Goal: Task Accomplishment & Management: Use online tool/utility

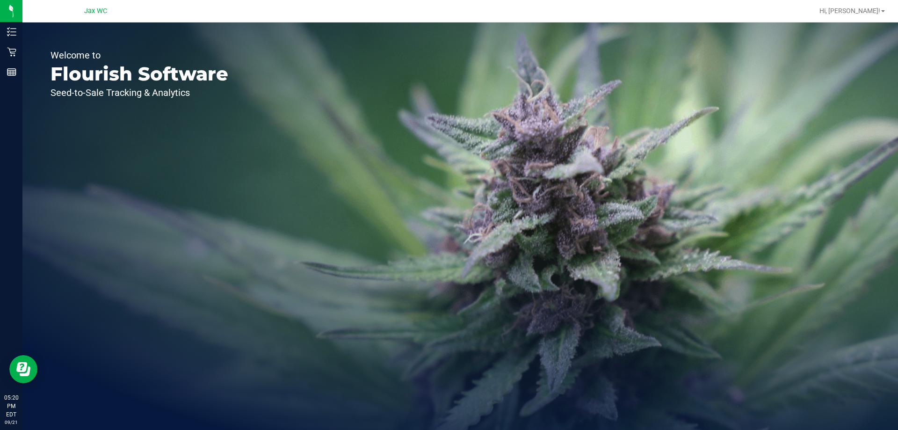
click at [13, 35] on line at bounding box center [13, 35] width 5 height 0
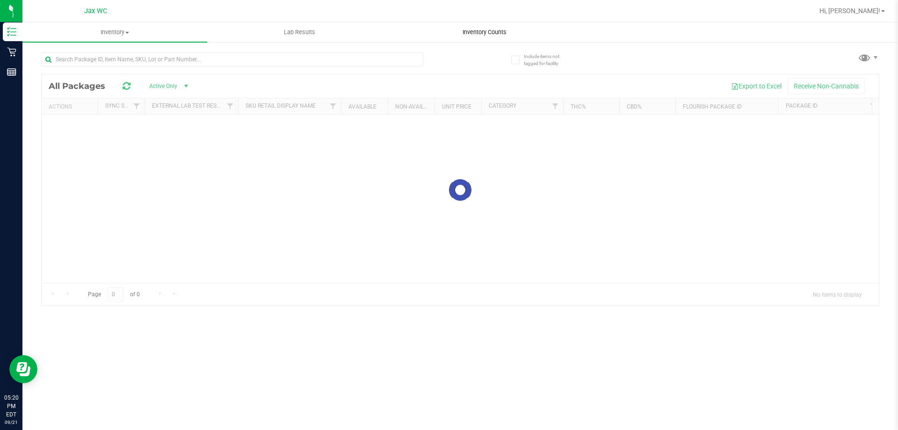
click at [483, 33] on span "Inventory Counts" at bounding box center [484, 32] width 69 height 8
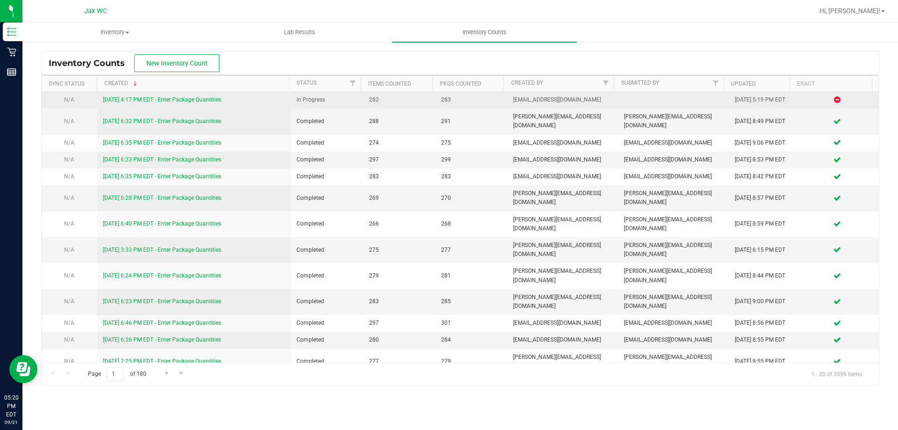
click at [195, 103] on link "[DATE] 4:17 PM EDT - Enter Package Quantities" at bounding box center [162, 99] width 118 height 7
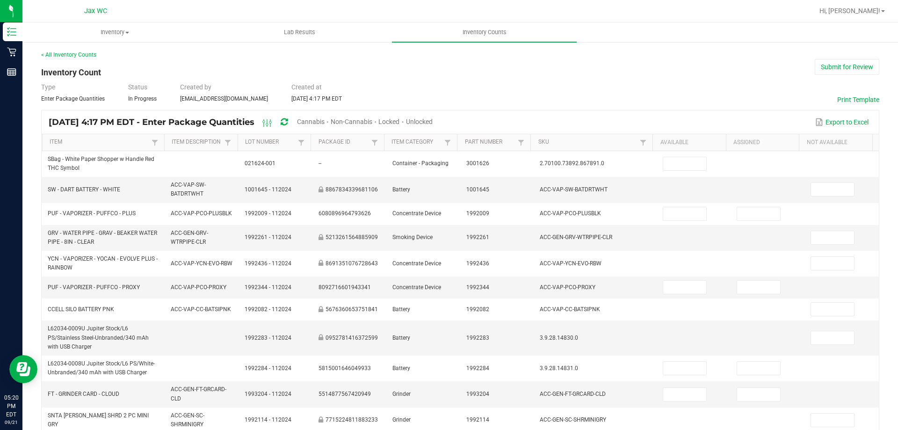
type input "12"
type input "6"
type input "0"
type input "3"
type input "1"
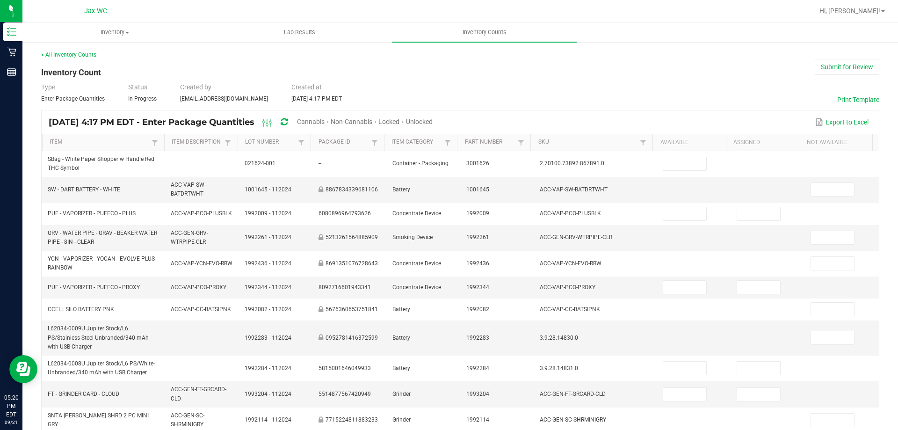
type input "3"
type input "12"
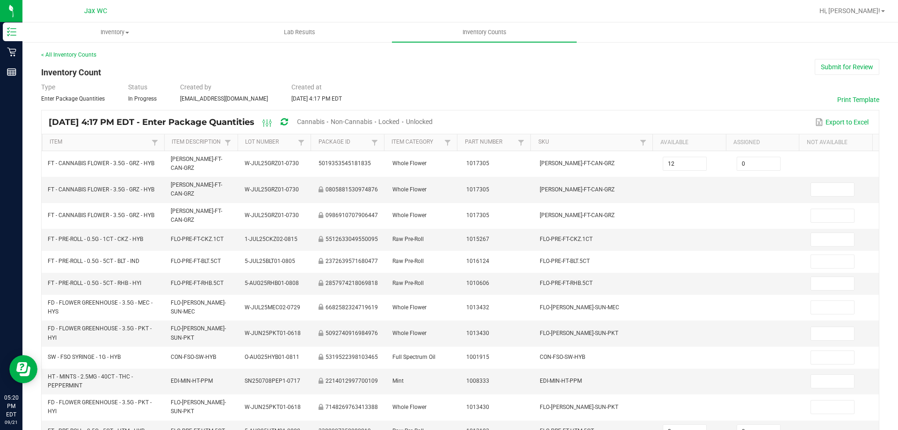
click at [325, 122] on span "Cannabis" at bounding box center [311, 121] width 28 height 7
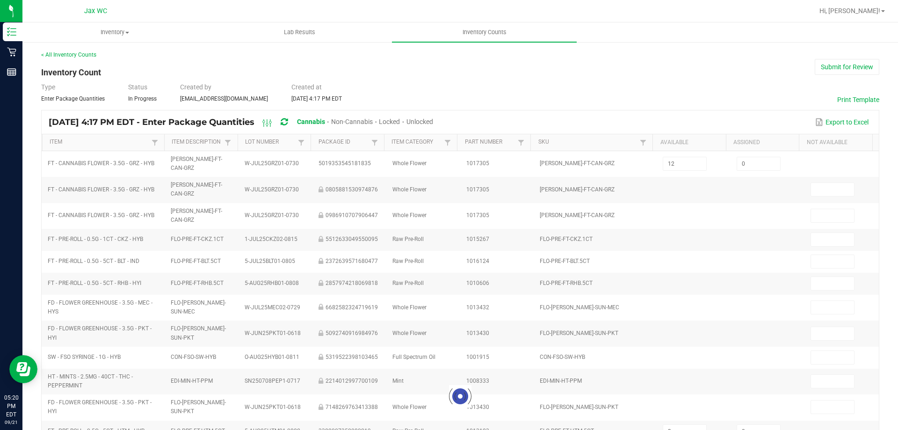
type input "9"
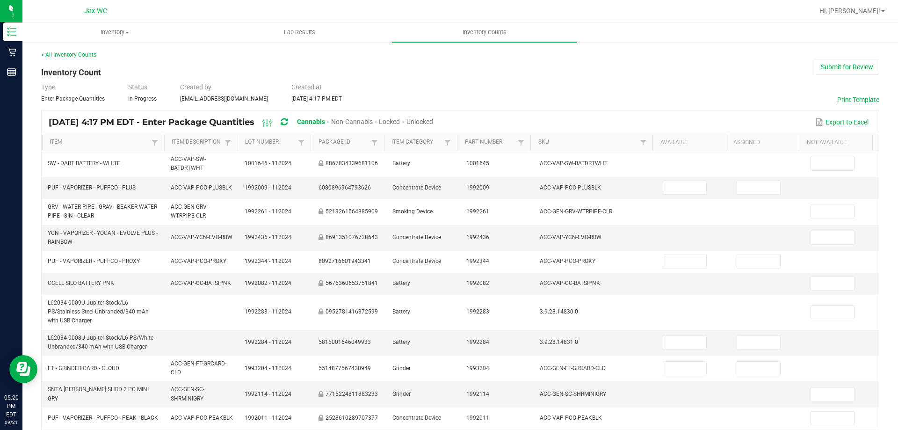
click at [433, 121] on span "Unlocked" at bounding box center [420, 121] width 27 height 7
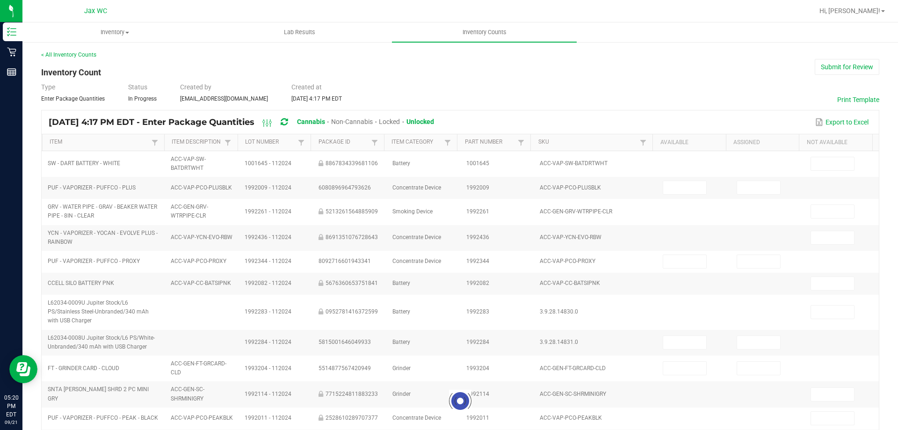
type input "7"
type input "0"
type input "3"
type input "6"
type input "0"
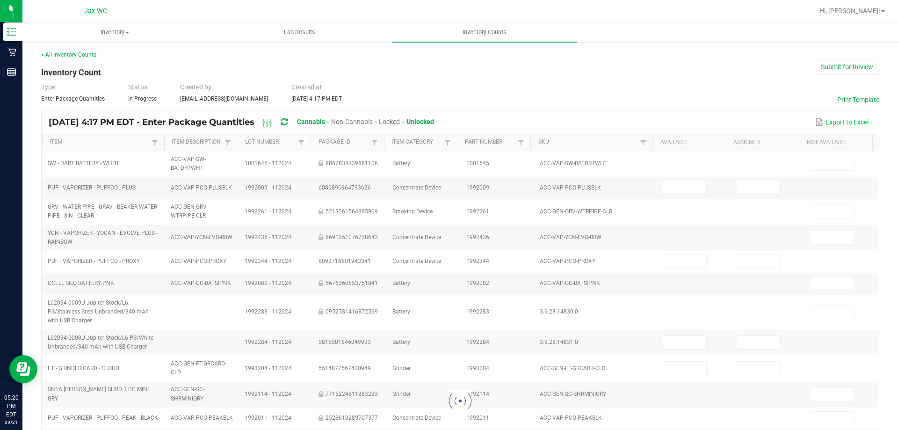
type input "9"
type input "0"
type input "1"
type input "0"
type input "3"
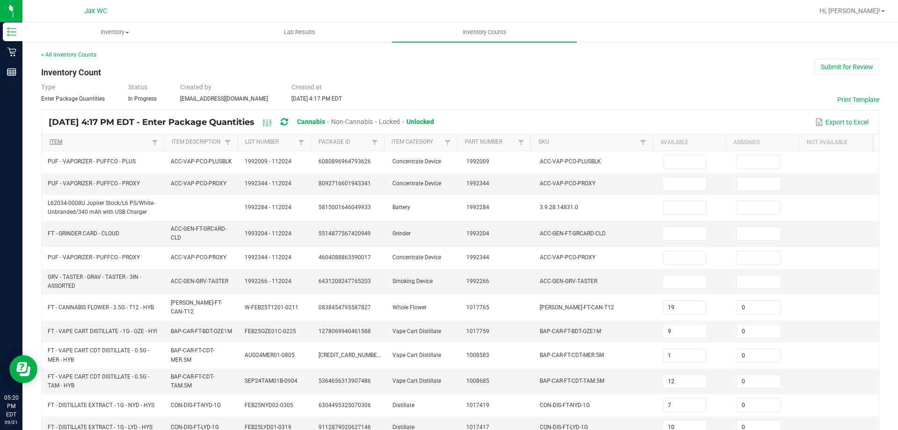
click at [71, 143] on link "Item" at bounding box center [99, 141] width 99 height 7
type input "1"
type input "12"
type input "9"
type input "13"
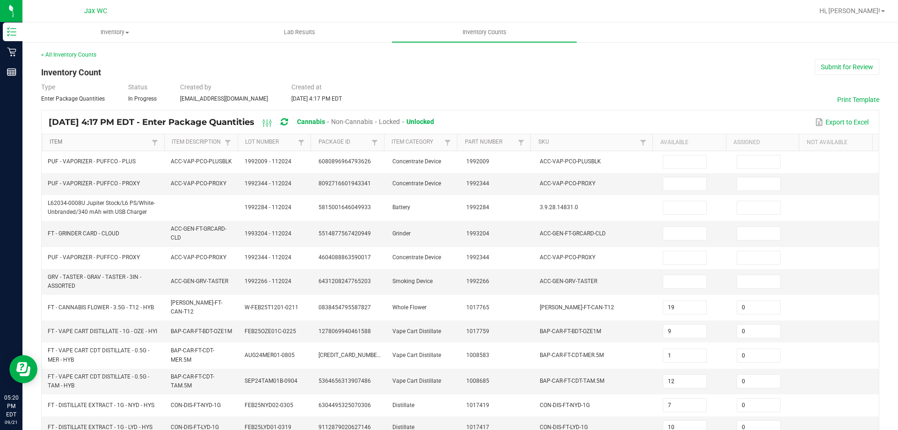
type input "0"
type input "19"
type input "0"
type input "13"
type input "10"
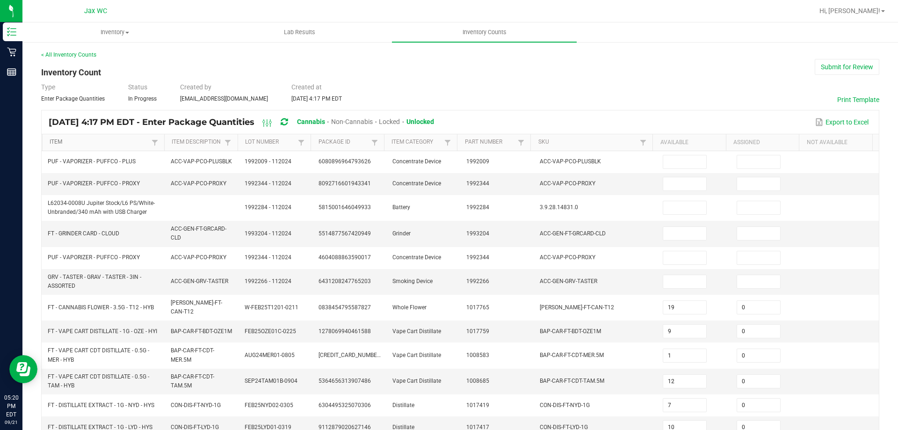
type input "16"
type input "19"
type input "0"
type input "11"
type input "0"
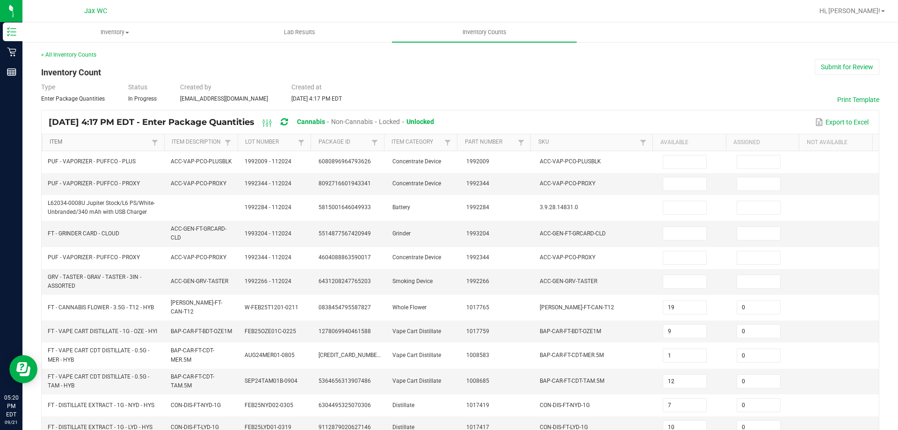
type input "14"
type input "0"
type input "17"
type input "2"
type input "17"
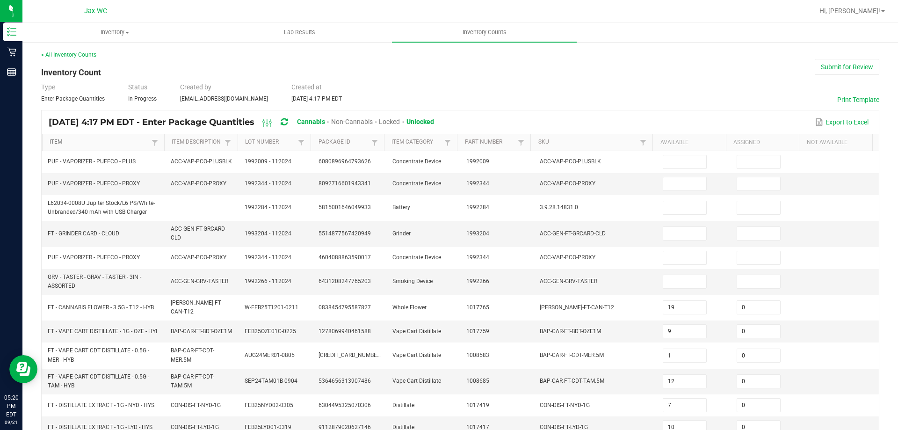
type input "6"
type input "8"
type input "5"
type input "4"
type input "9"
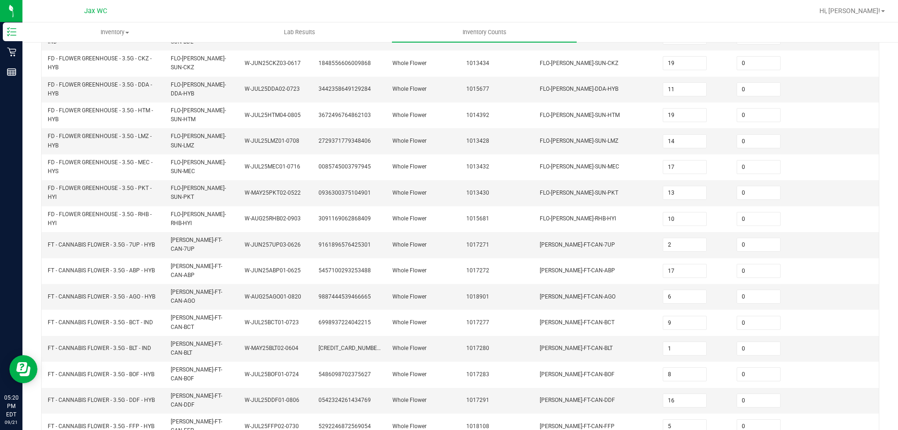
scroll to position [226, 0]
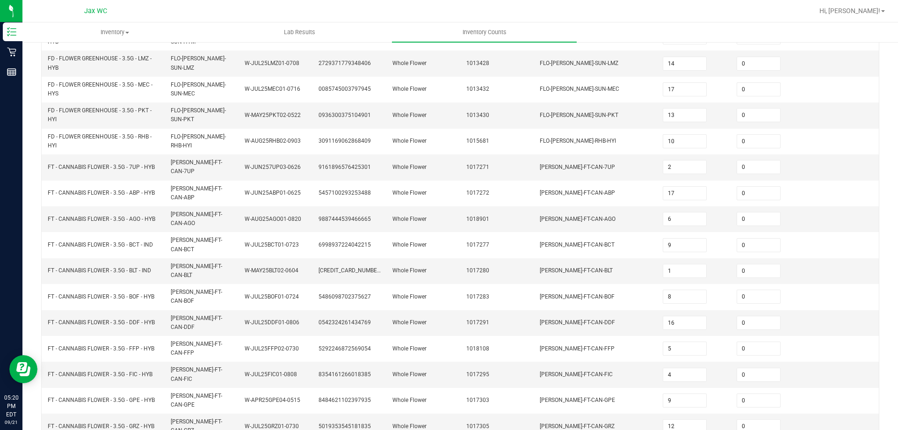
type input "12"
type input "3"
type input "7"
type input "4"
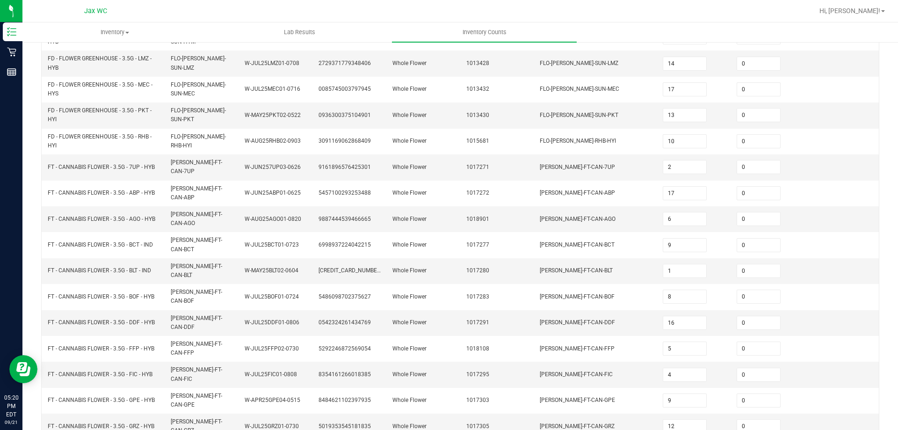
type input "3"
type input "11"
type input "7"
type input "0"
type input "2"
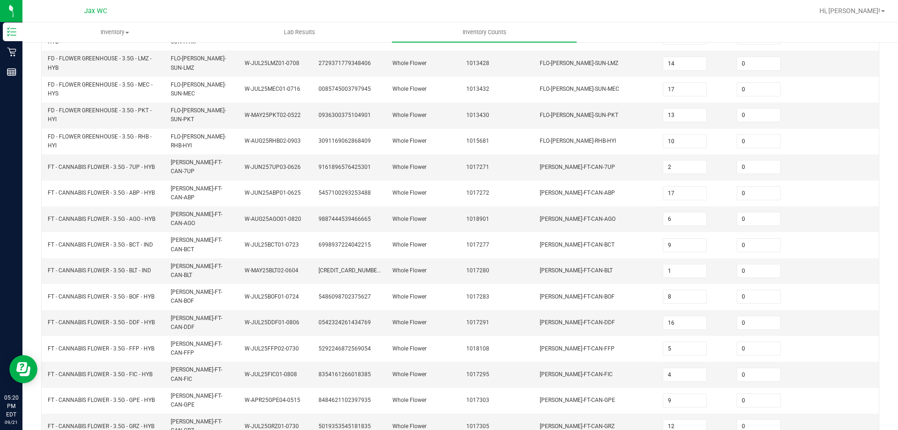
type input "3"
type input "4"
type input "3"
type input "9"
type input "6"
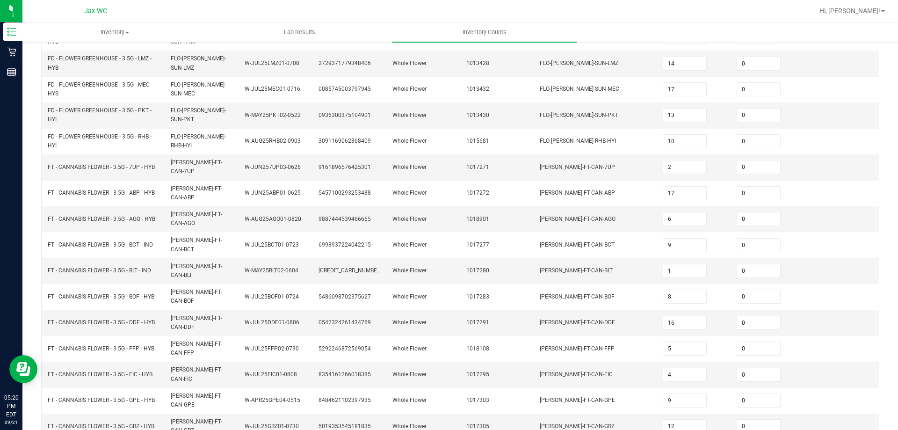
type input "11"
type input "10"
type input "7"
type input "1"
type input "11"
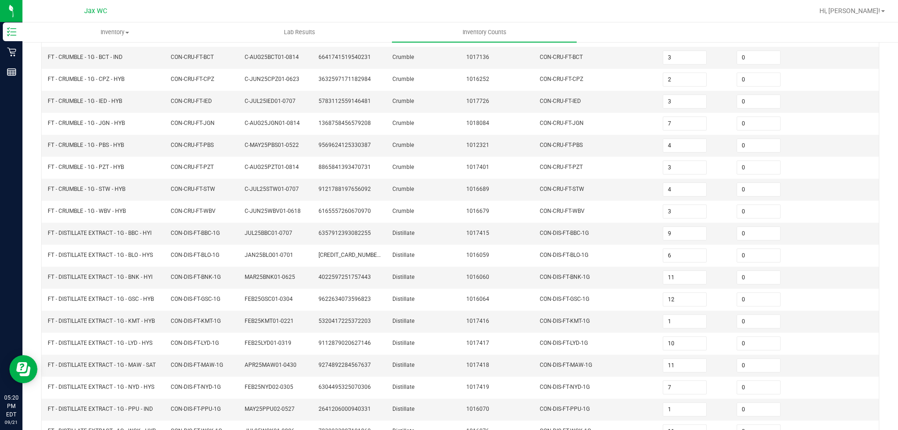
scroll to position [198, 0]
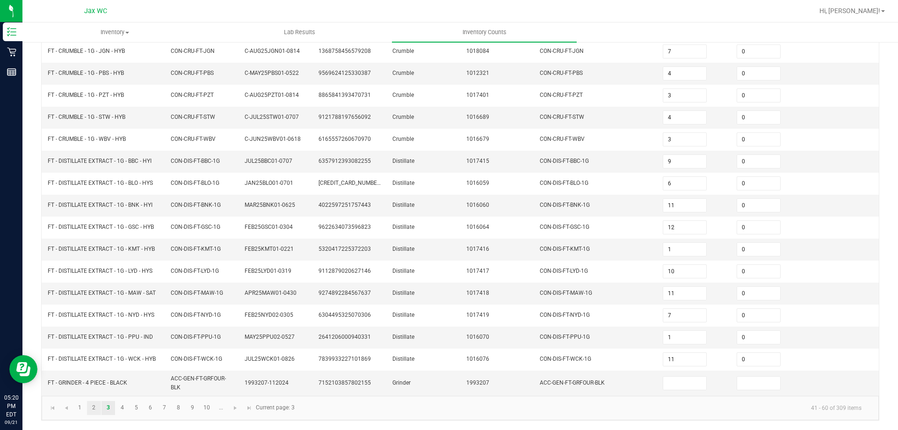
click at [94, 407] on link "2" at bounding box center [94, 408] width 14 height 14
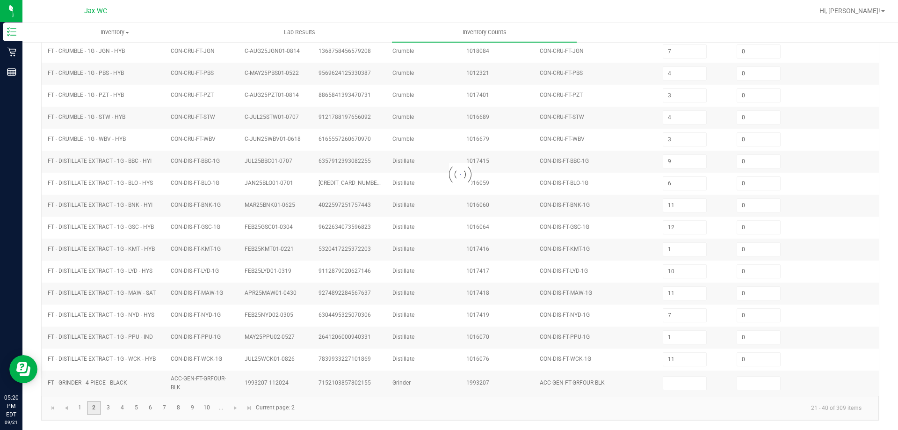
type input "2"
type input "11"
type input "9"
type input "0"
type input "5"
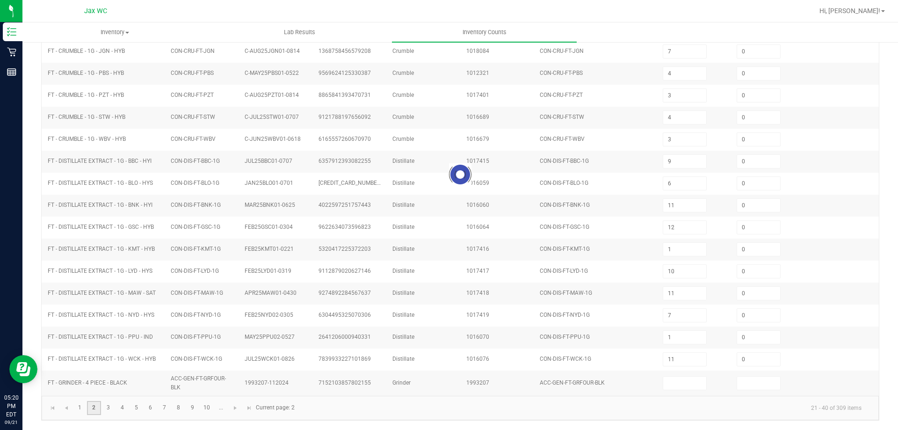
type input "6"
type input "3"
type input "9"
type input "4"
type input "2"
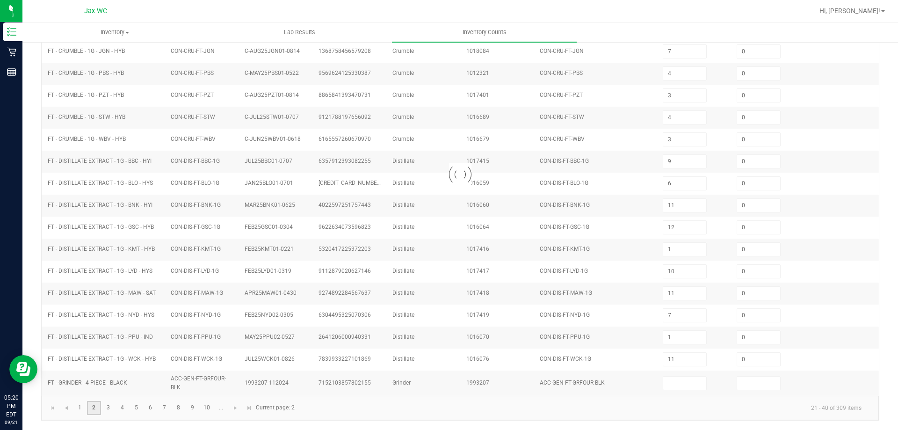
type input "10"
type input "6"
type input "8"
type input "6"
type input "19"
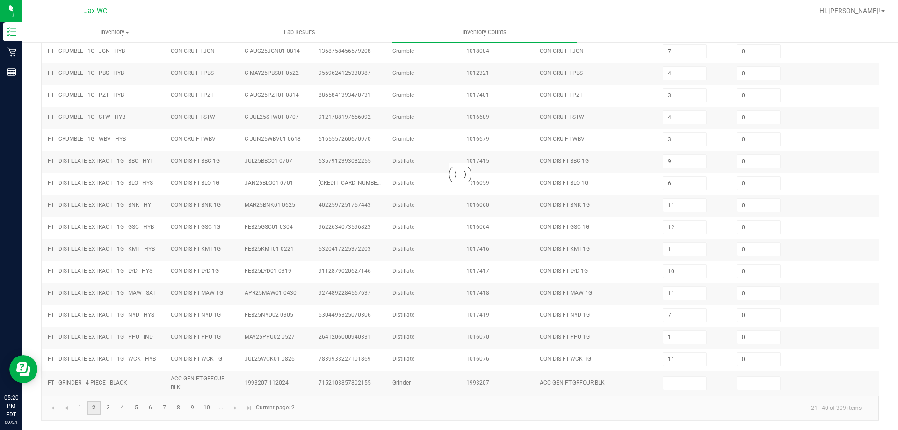
type input "19"
type input "1"
type input "8"
type input "5"
type input "14"
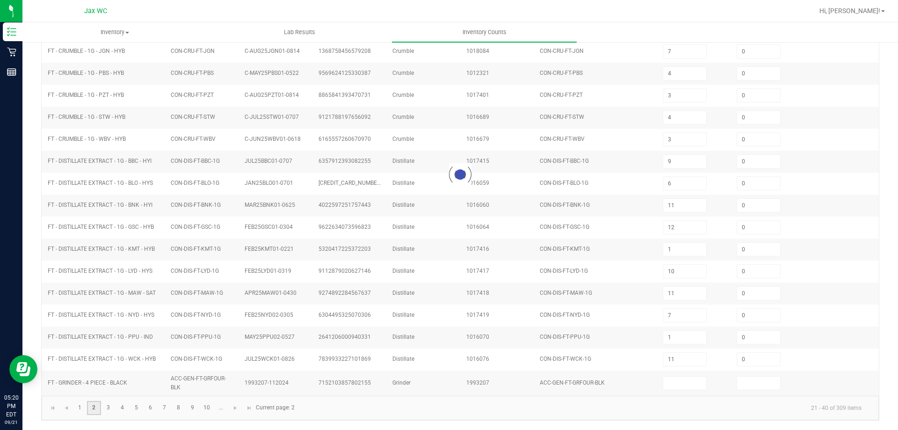
type input "16"
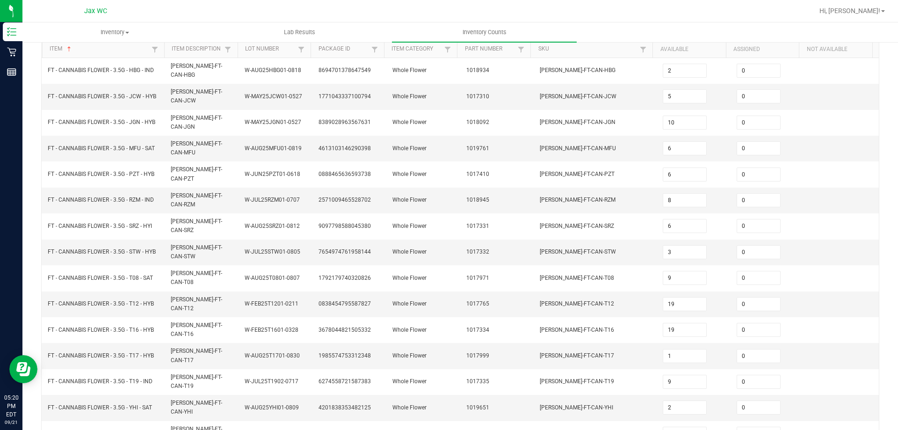
scroll to position [194, 0]
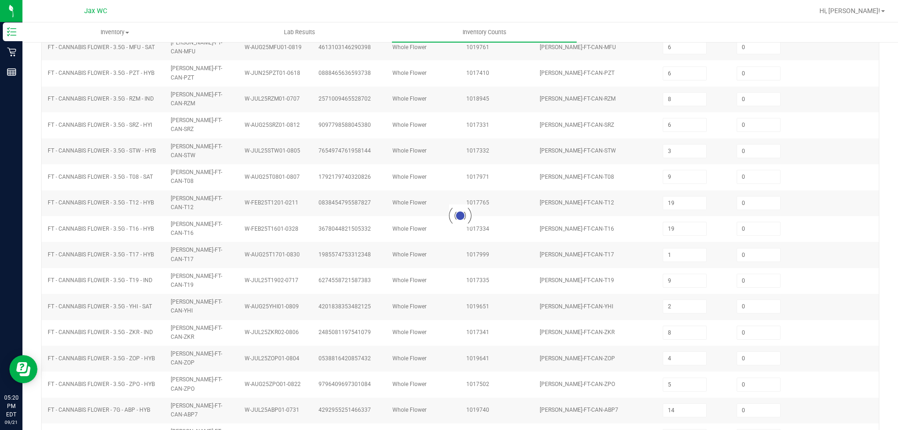
type input "8"
type input "20"
type input "7"
type input "4"
type input "6"
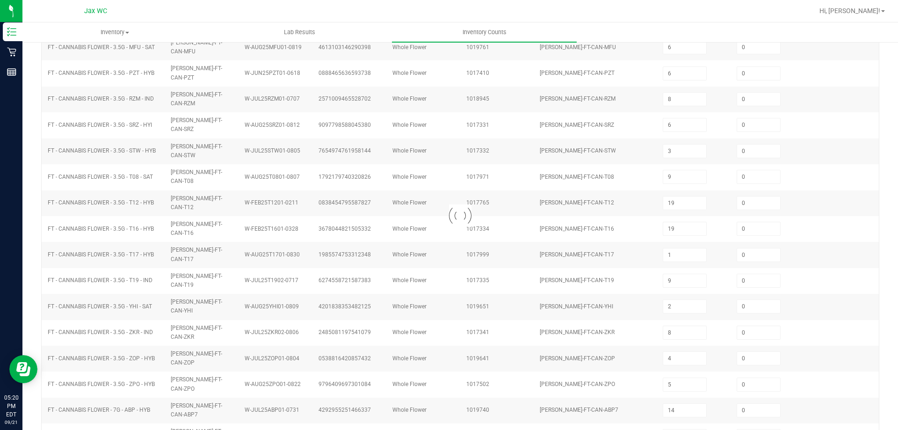
type input "1"
type input "7"
type input "18"
type input "12"
type input "6"
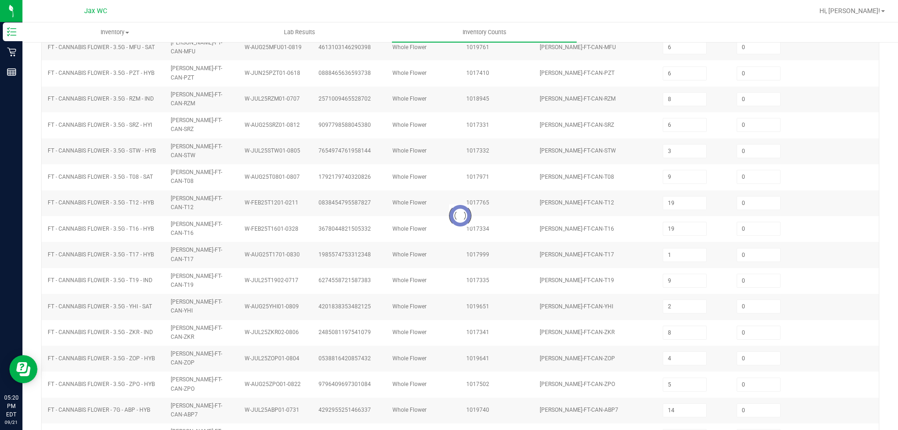
type input "3"
type input "7"
type input "4"
type input "5"
type input "9"
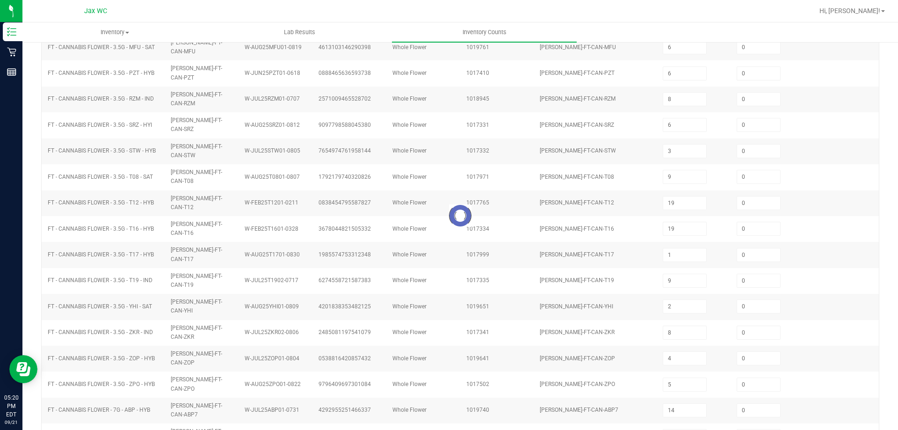
type input "4"
type input "3"
type input "21"
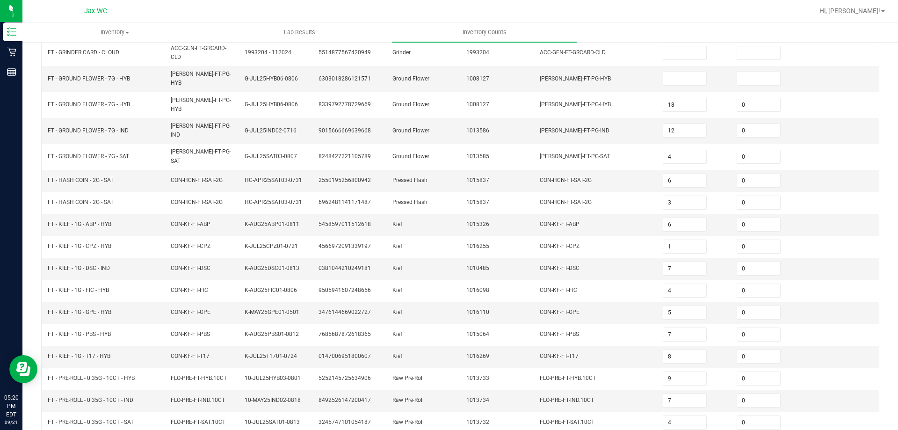
scroll to position [198, 0]
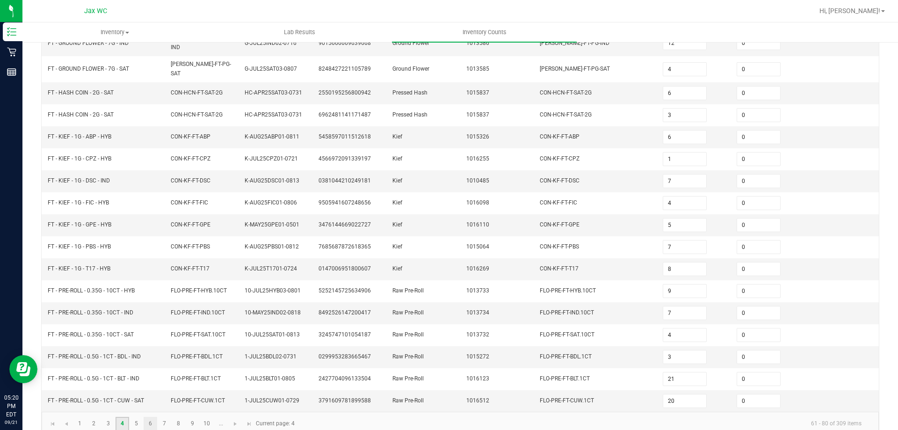
click at [150, 417] on link "6" at bounding box center [151, 424] width 14 height 14
type input "3"
type input "8"
type input "2"
type input "16"
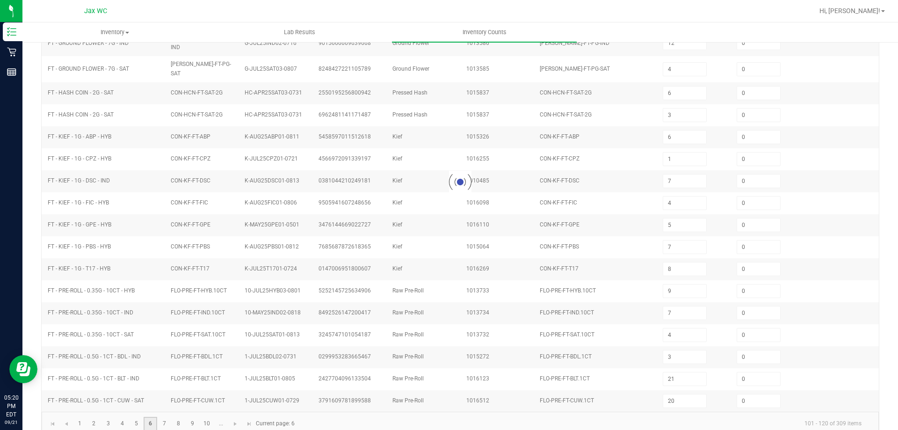
type input "0"
type input "20"
type input "3"
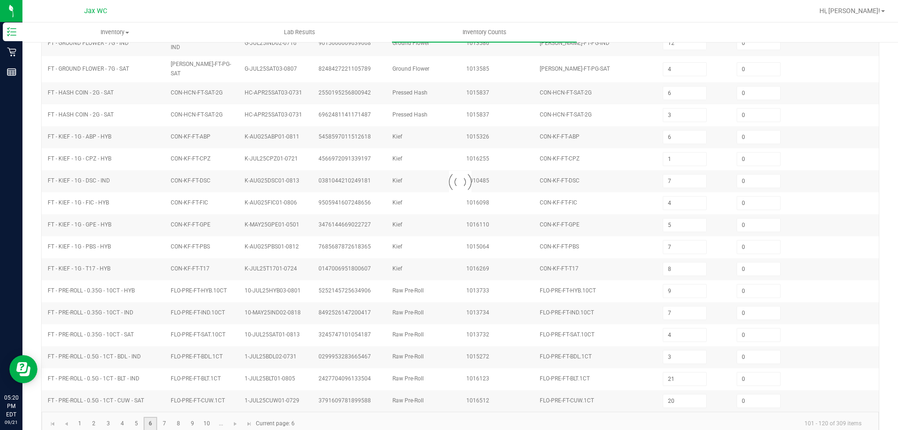
type input "6"
type input "0"
type input "25"
type input "20"
type input "17"
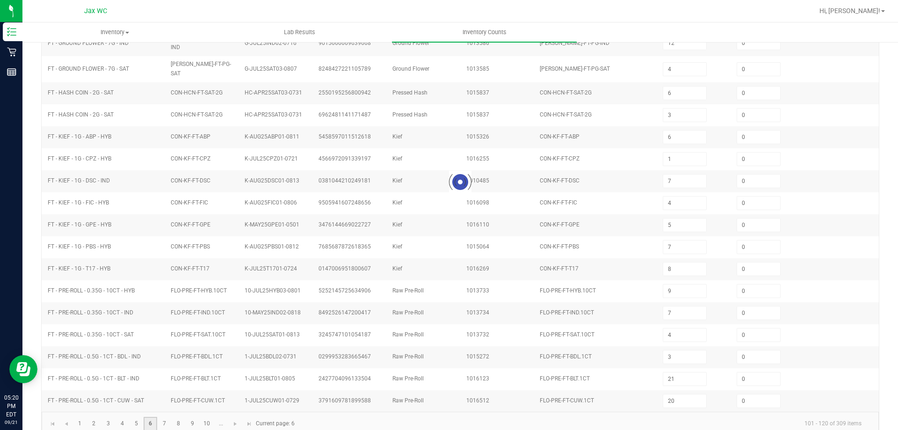
type input "6"
type input "3"
type input "2"
type input "3"
type input "2"
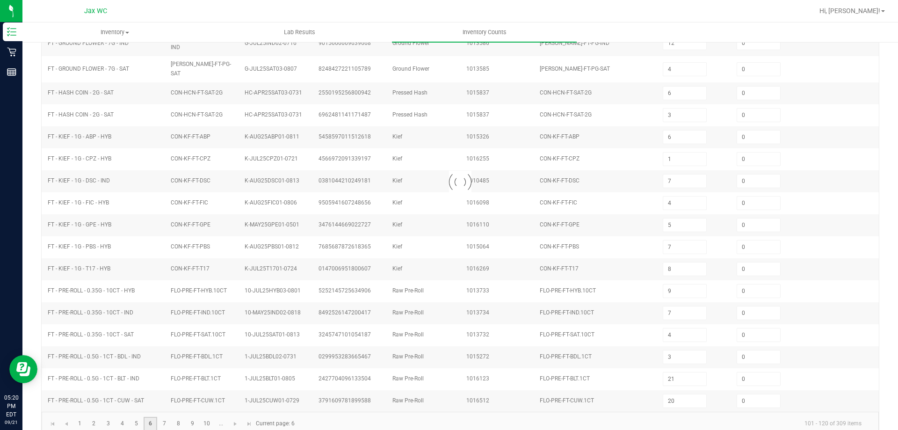
type input "1"
type input "3"
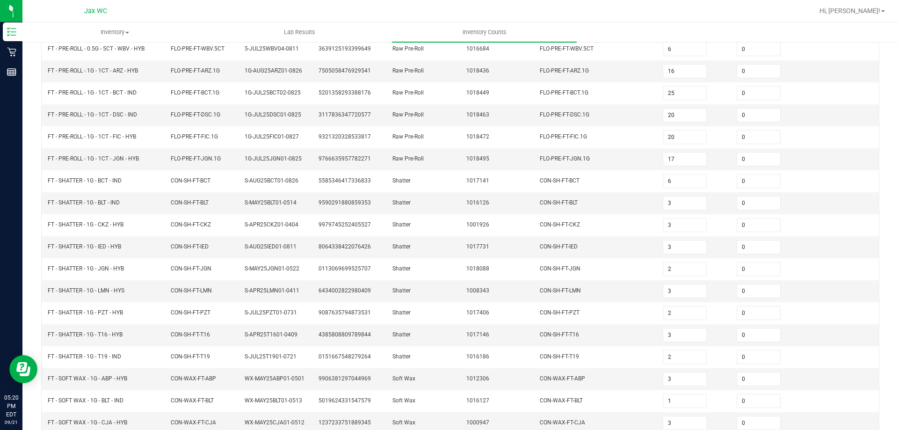
scroll to position [194, 0]
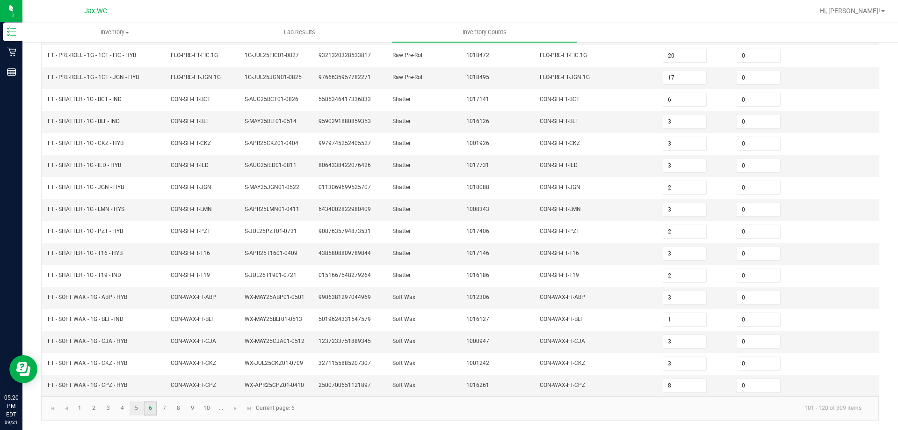
click at [136, 407] on link "5" at bounding box center [137, 408] width 14 height 14
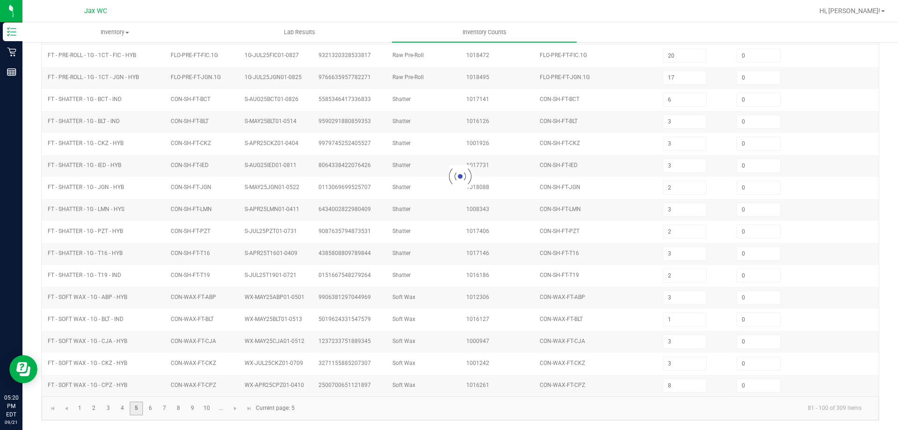
type input "2"
type input "4"
type input "3"
type input "15"
type input "10"
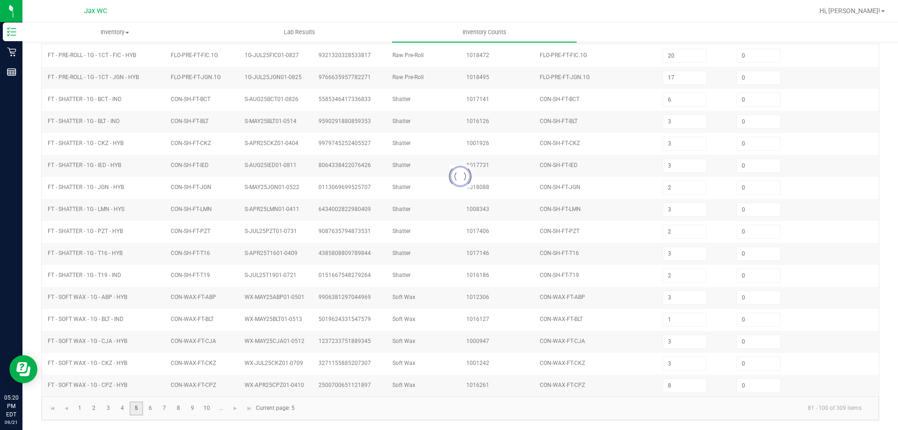
type input "11"
type input "1"
type input "17"
type input "1"
type input "7"
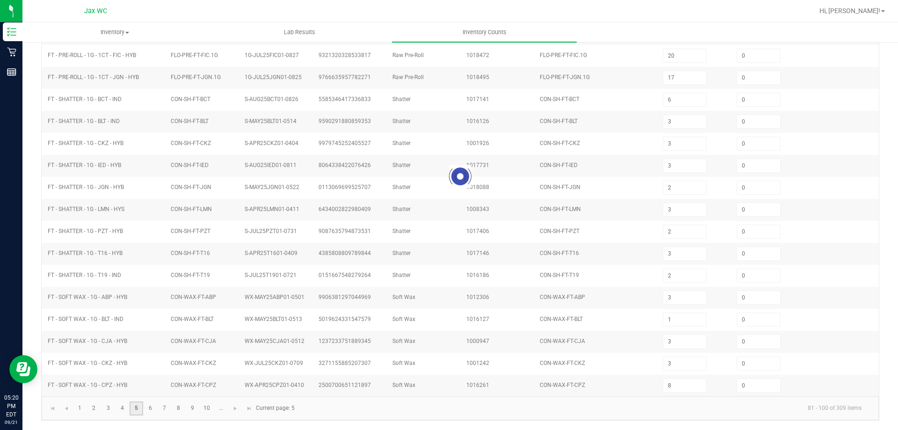
type input "7"
type input "18"
type input "7"
type input "3"
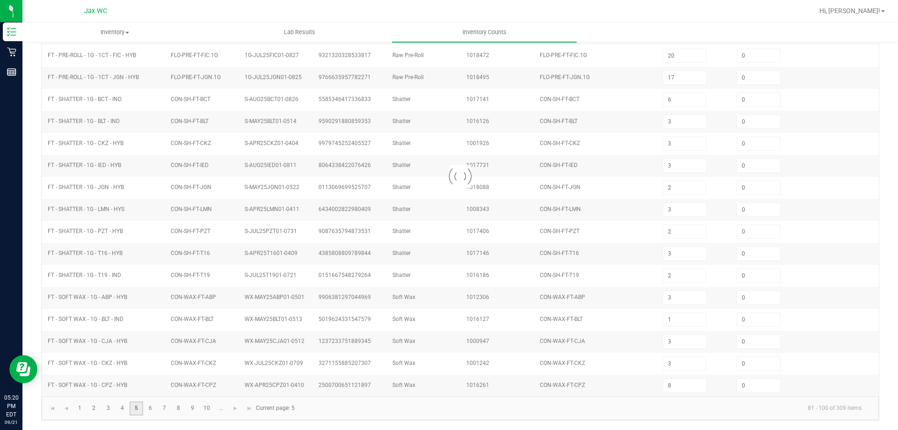
type input "8"
type input "1"
type input "10"
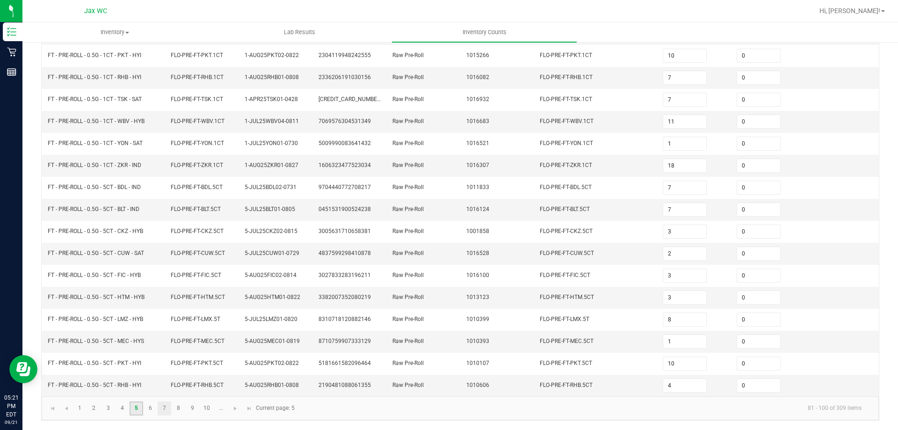
click at [165, 407] on link "7" at bounding box center [165, 408] width 14 height 14
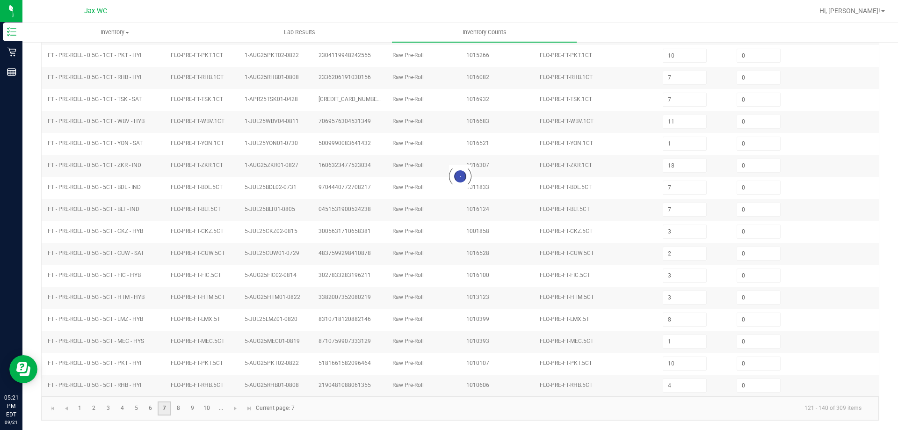
type input "8"
type input "1"
type input "12"
type input "6"
type input "7"
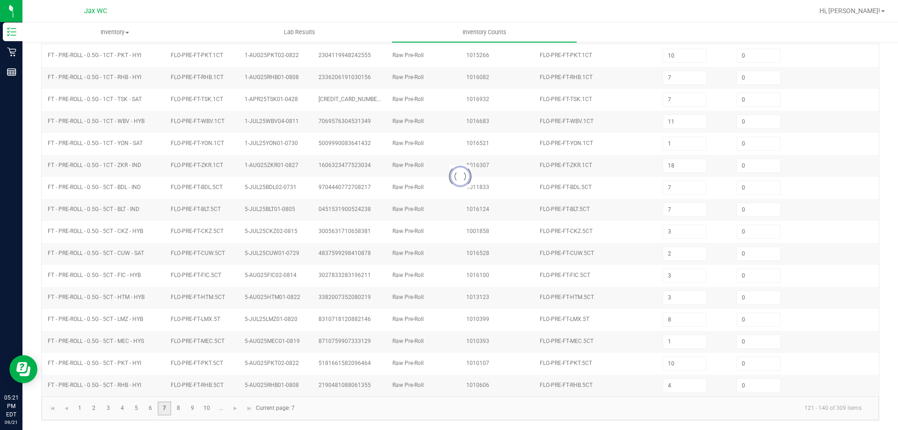
type input "6"
type input "11"
type input "6"
type input "2"
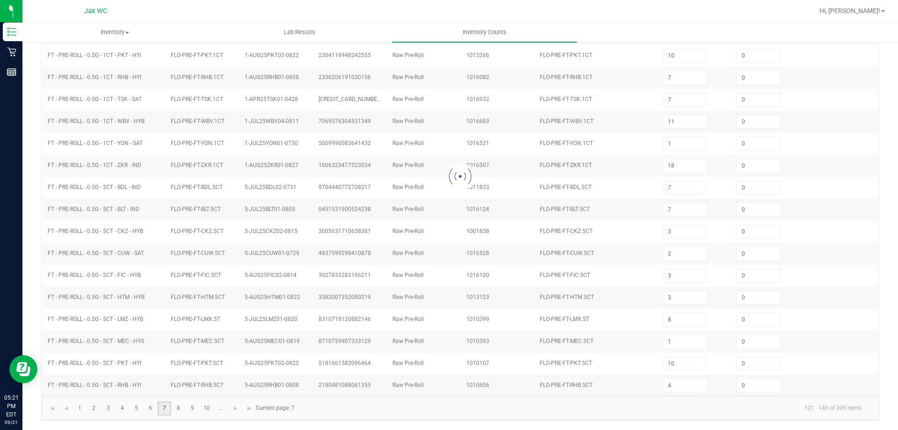
type input "8"
type input "3"
type input "8"
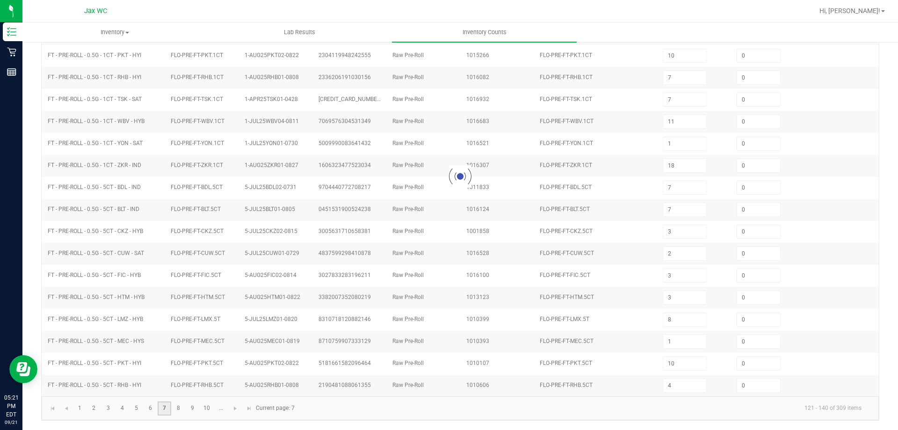
type input "3"
type input "6"
type input "1"
type input "3"
type input "12"
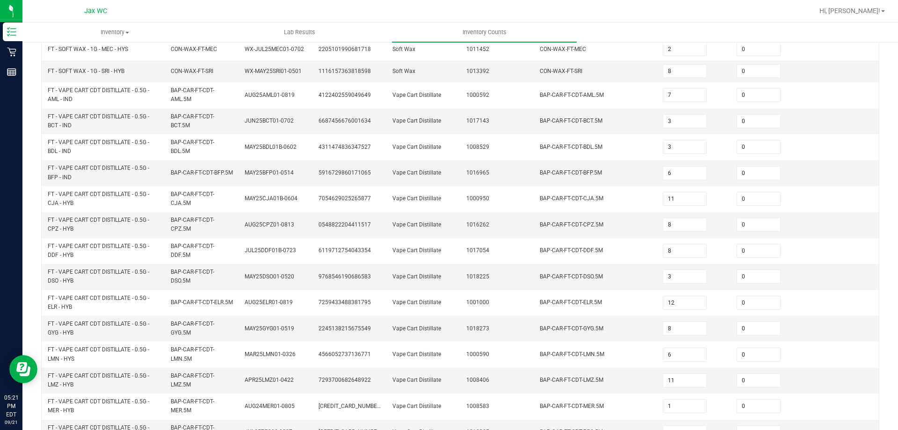
scroll to position [261, 0]
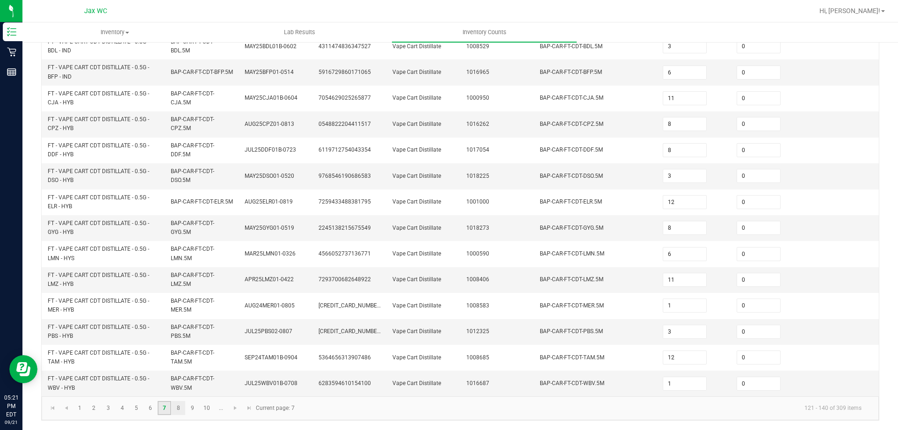
click at [177, 407] on link "8" at bounding box center [179, 408] width 14 height 14
type input "3"
type input "8"
type input "3"
type input "4"
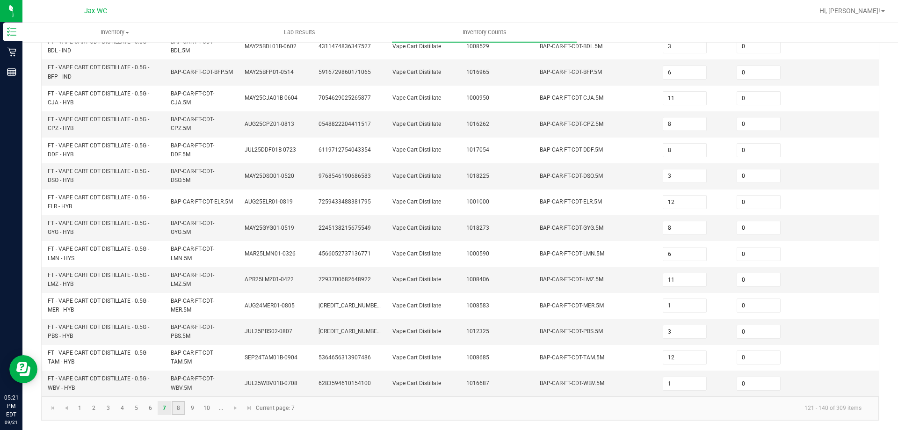
type input "11"
type input "10"
type input "9"
type input "3"
type input "1"
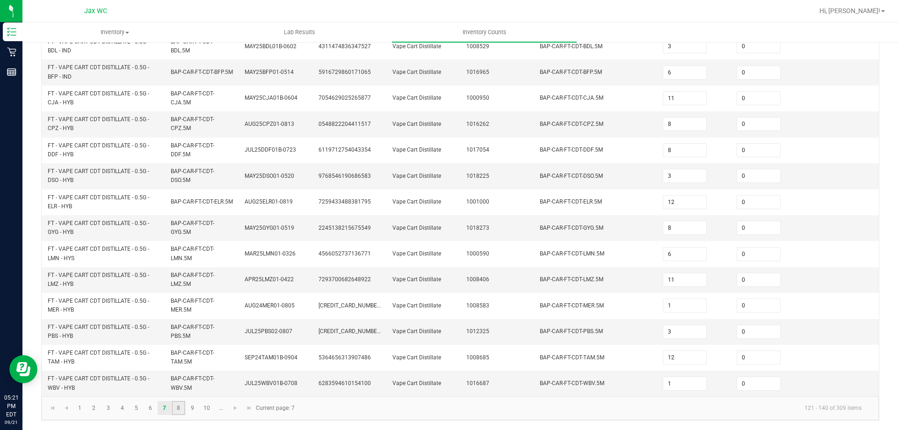
type input "6"
type input "1"
type input "9"
type input "6"
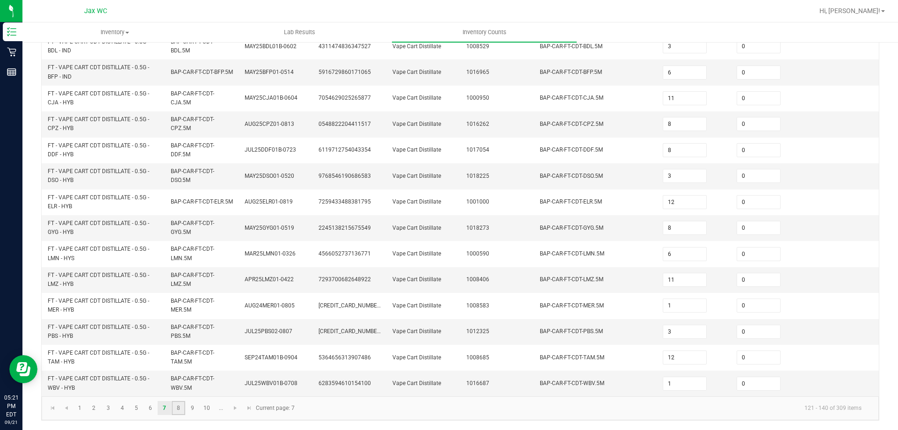
type input "3"
type input "1"
type input "3"
type input "12"
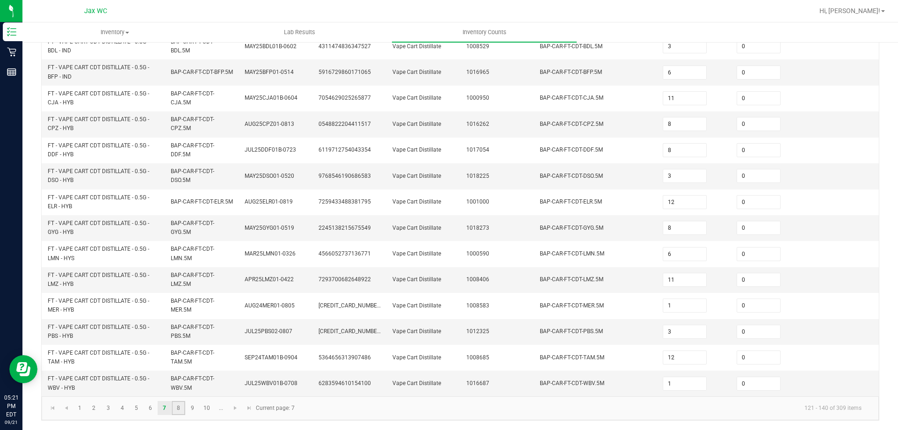
type input "6"
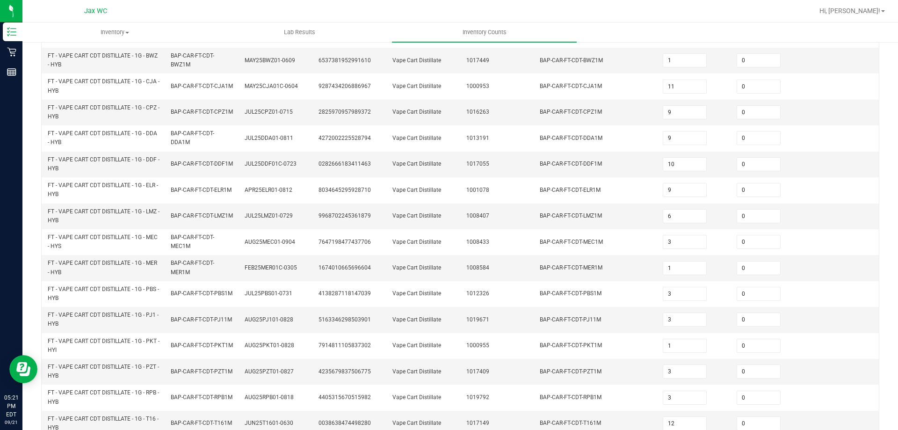
scroll to position [273, 0]
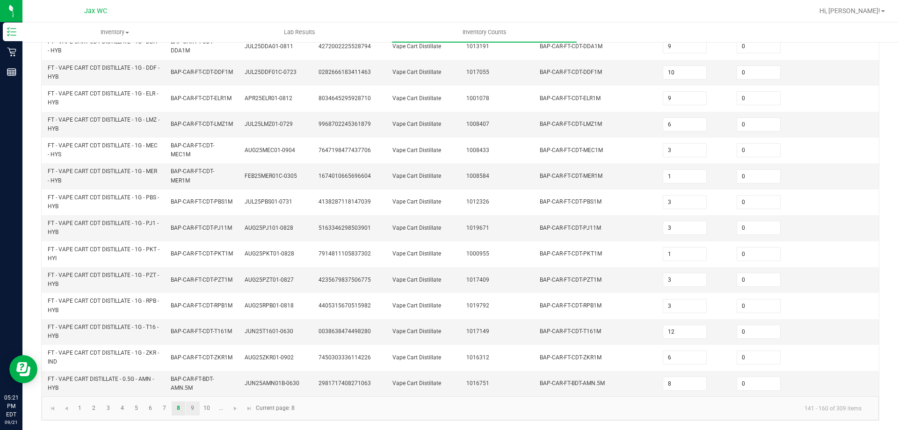
click at [193, 408] on link "9" at bounding box center [193, 408] width 14 height 14
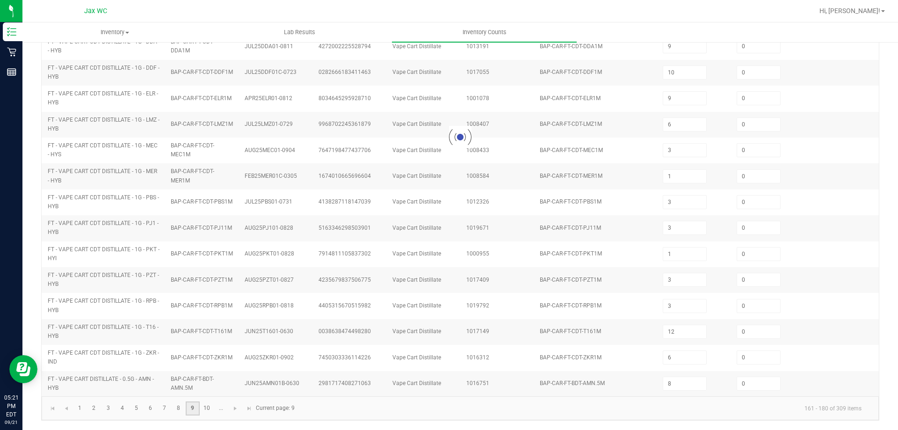
type input "2"
type input "6"
type input "9"
type input "12"
type input "10"
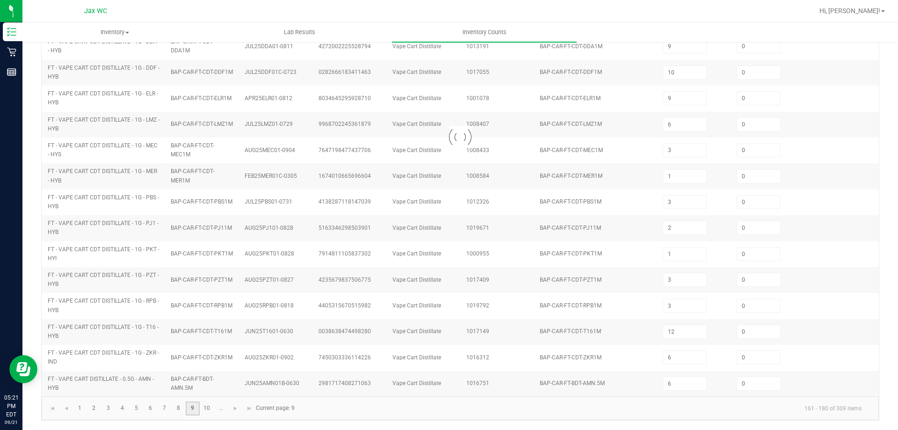
type input "12"
type input "10"
type input "6"
type input "12"
type input "4"
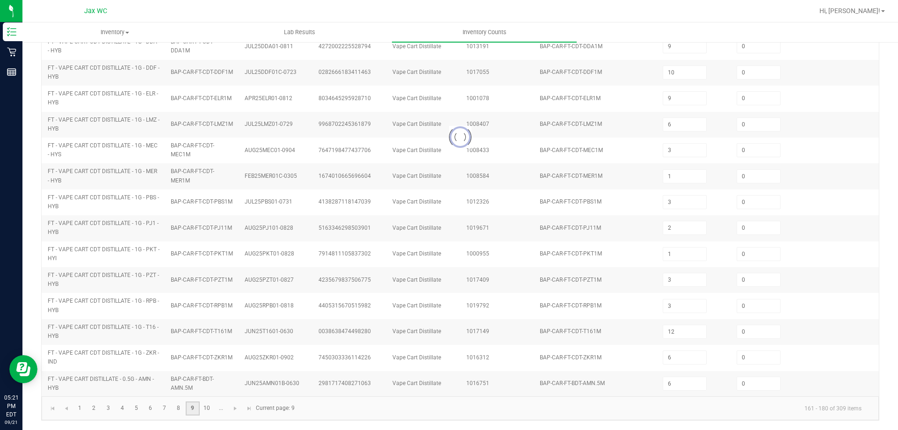
type input "6"
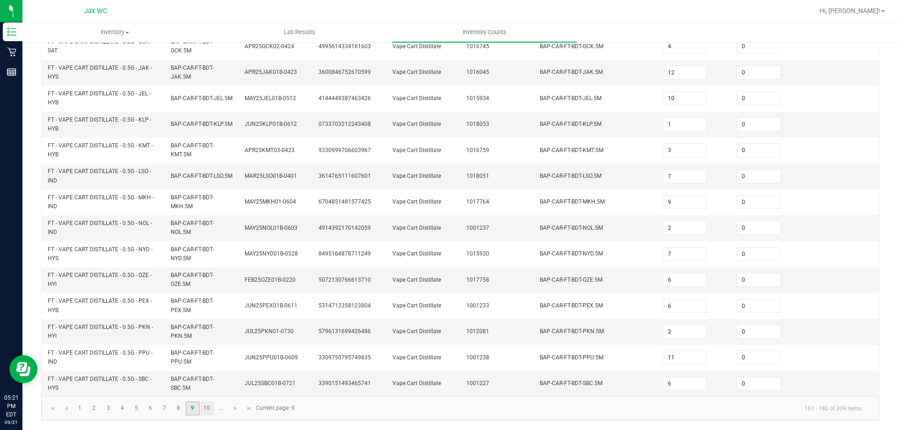
click at [207, 408] on link "10" at bounding box center [207, 408] width 14 height 14
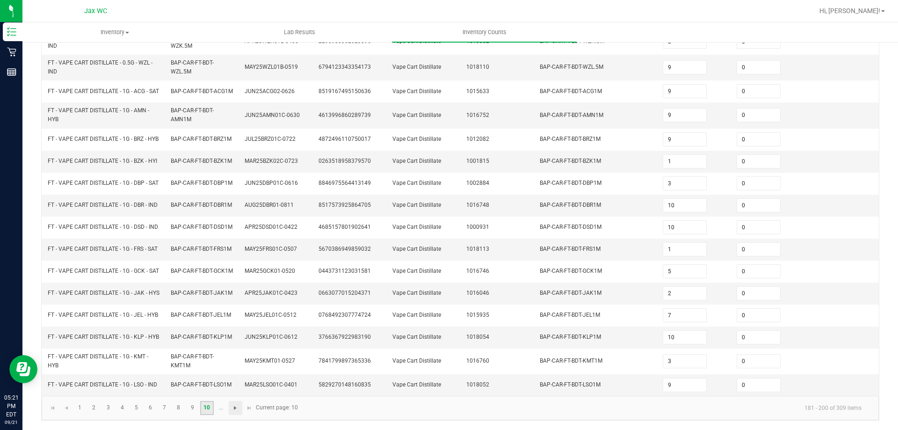
click at [233, 411] on span "Go to the next page" at bounding box center [235, 407] width 7 height 7
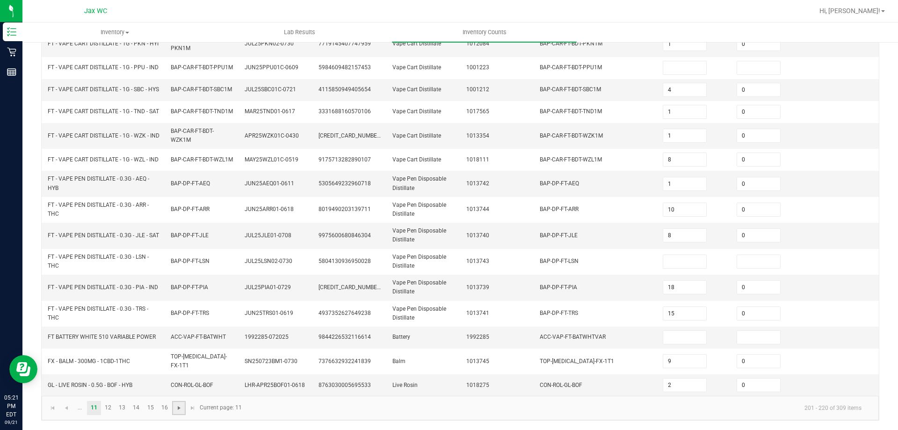
scroll to position [261, 0]
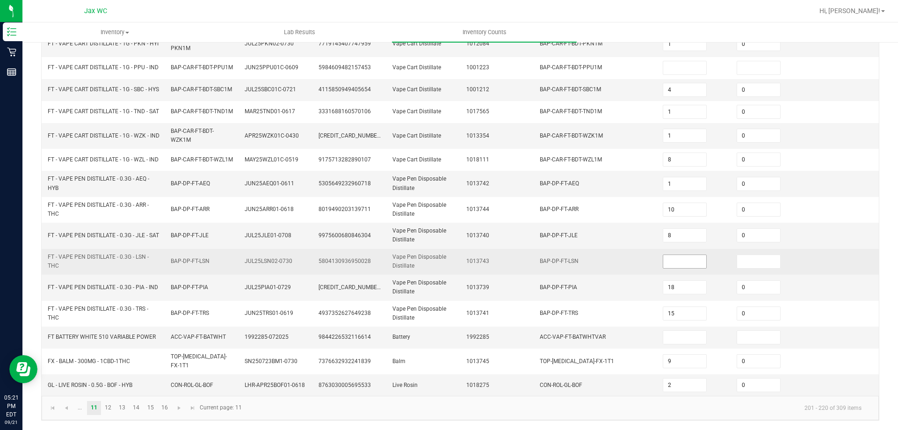
click at [674, 268] on input at bounding box center [684, 261] width 43 height 13
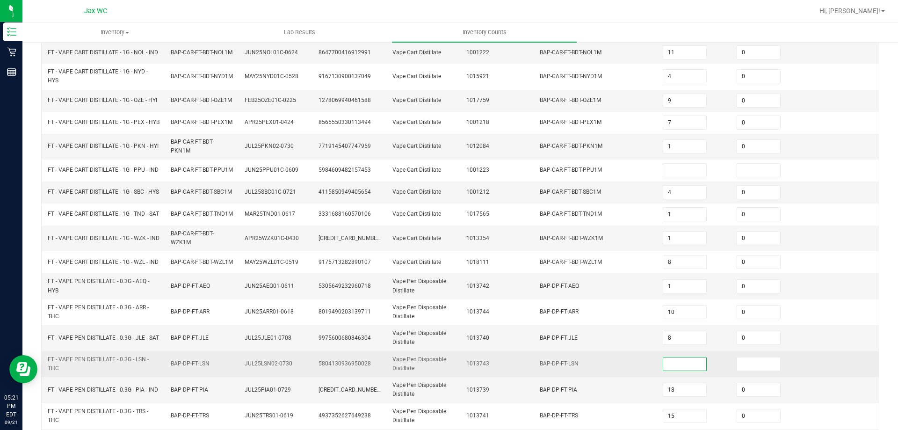
scroll to position [134, 0]
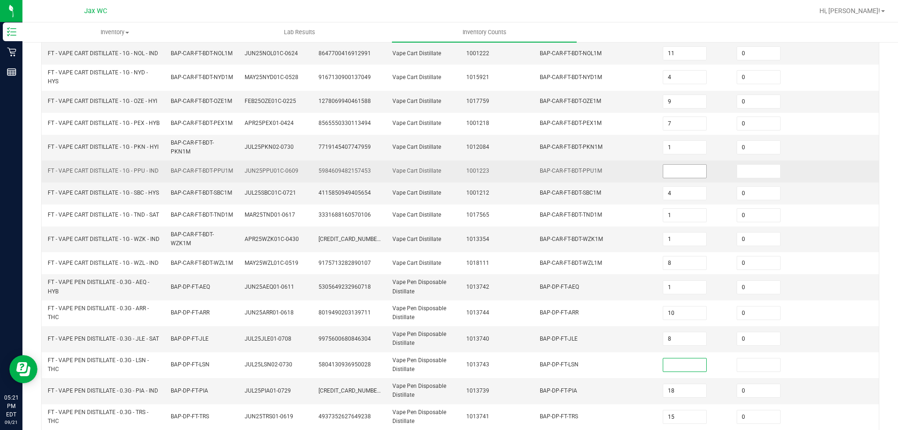
click at [674, 178] on input at bounding box center [684, 171] width 43 height 13
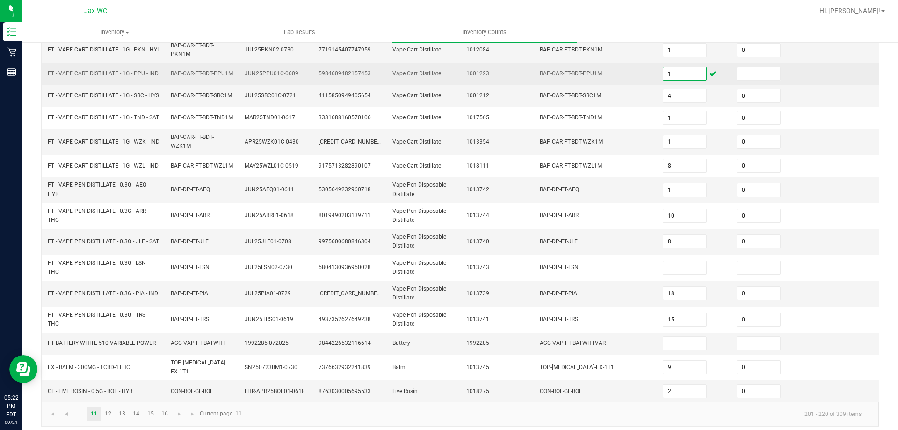
scroll to position [261, 0]
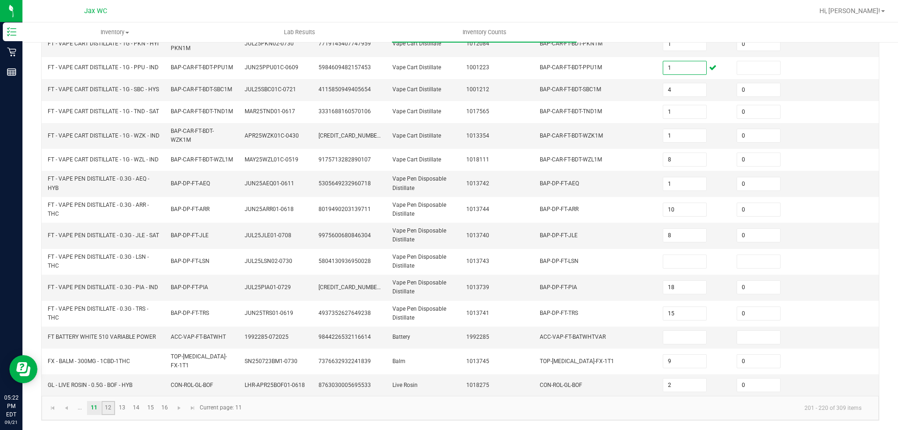
click at [107, 409] on link "12" at bounding box center [109, 408] width 14 height 14
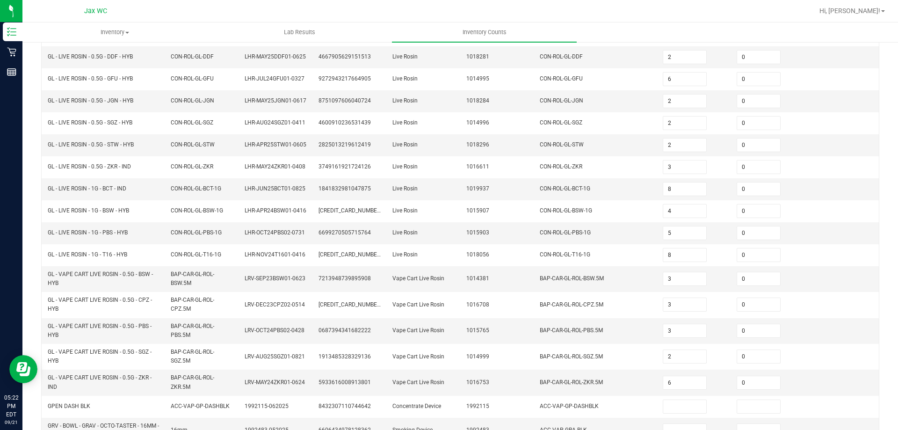
scroll to position [230, 0]
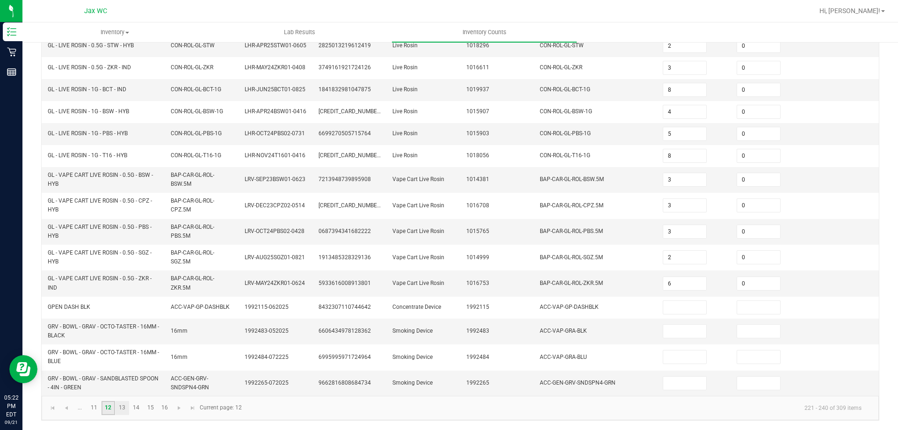
click at [124, 409] on link "13" at bounding box center [123, 408] width 14 height 14
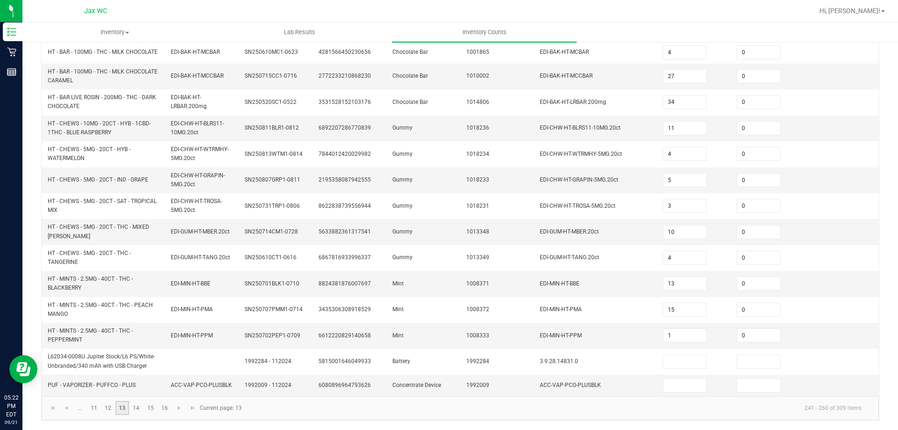
scroll to position [269, 0]
click at [138, 405] on link "14" at bounding box center [137, 408] width 14 height 14
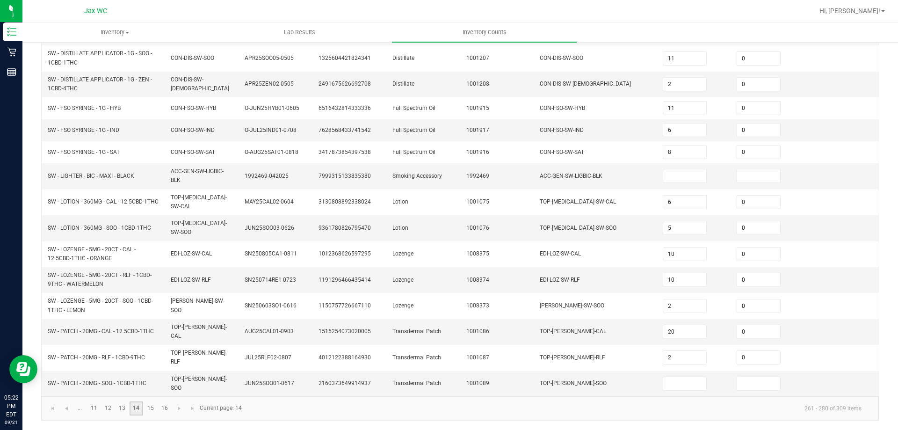
scroll to position [238, 0]
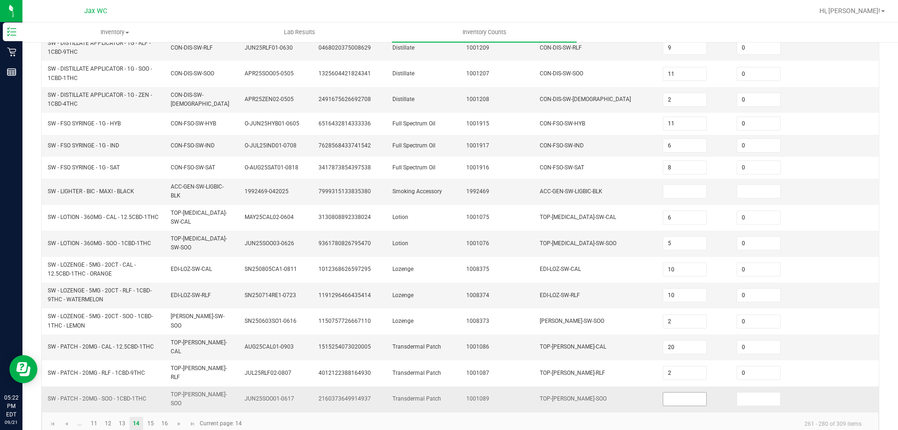
click at [670, 393] on input at bounding box center [684, 399] width 43 height 13
click at [748, 393] on input at bounding box center [758, 399] width 43 height 13
click at [664, 191] on input at bounding box center [684, 191] width 43 height 13
click at [164, 417] on link "16" at bounding box center [165, 424] width 14 height 14
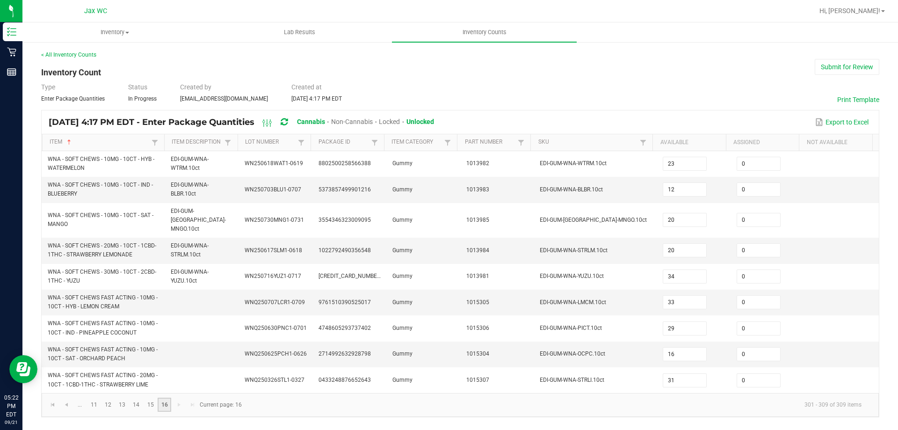
scroll to position [0, 0]
click at [147, 398] on link "15" at bounding box center [151, 405] width 14 height 14
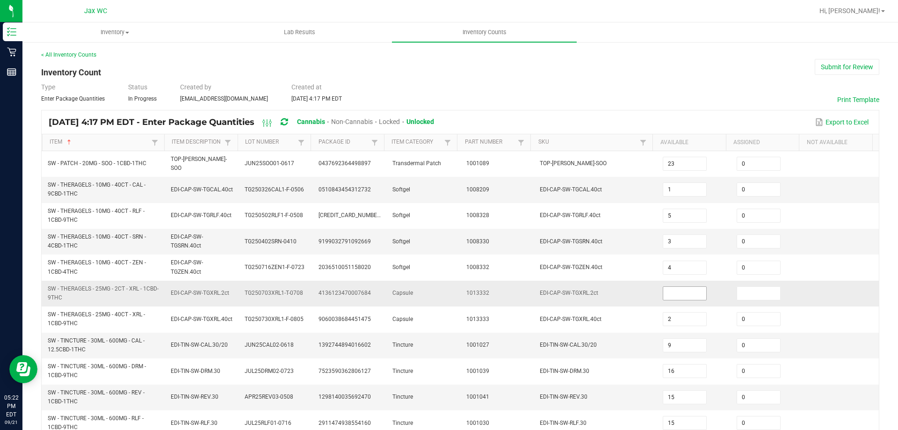
click at [684, 288] on input at bounding box center [684, 293] width 43 height 13
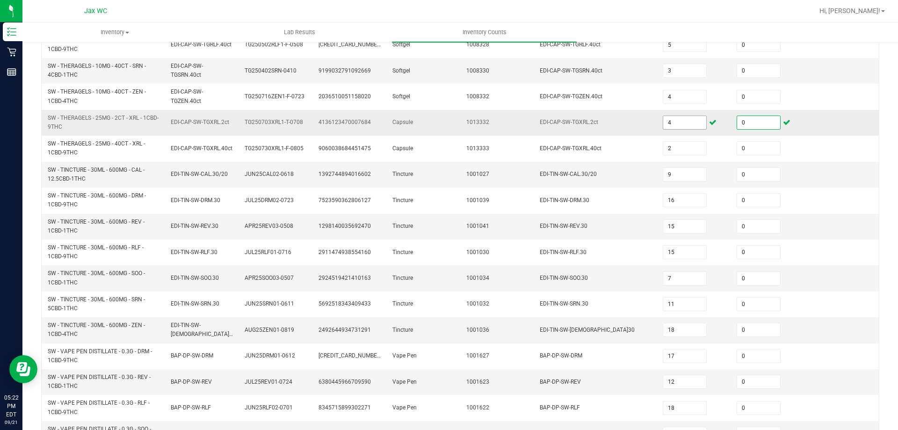
scroll to position [269, 0]
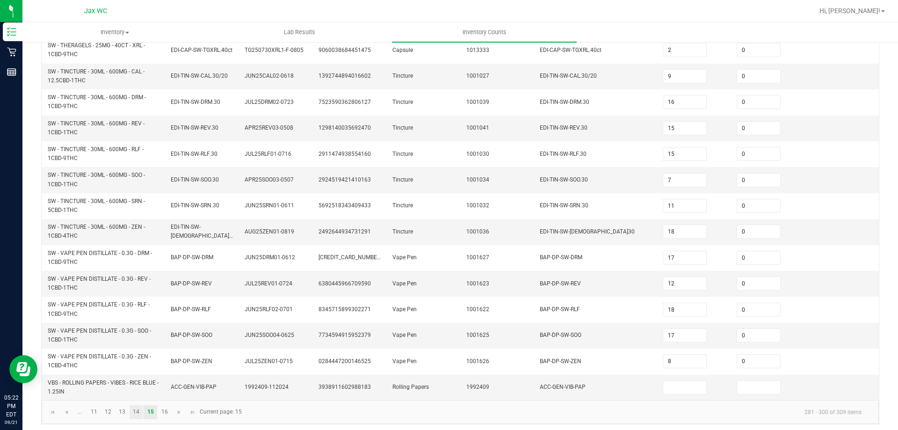
click at [136, 407] on link "14" at bounding box center [137, 412] width 14 height 14
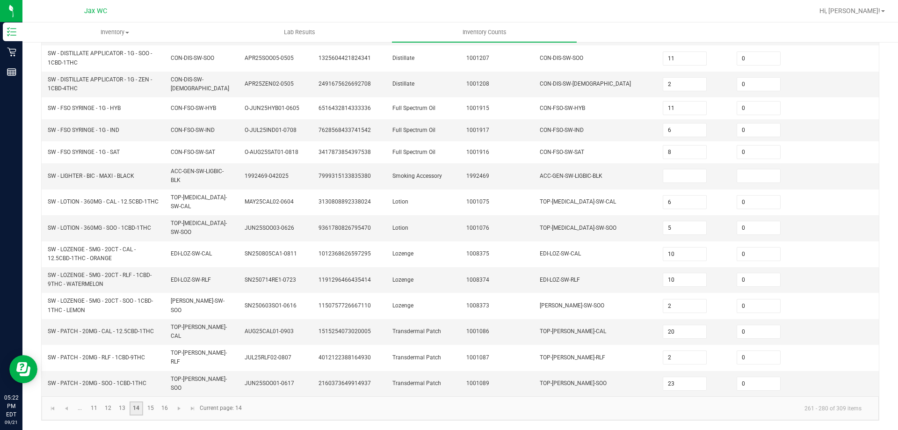
scroll to position [238, 0]
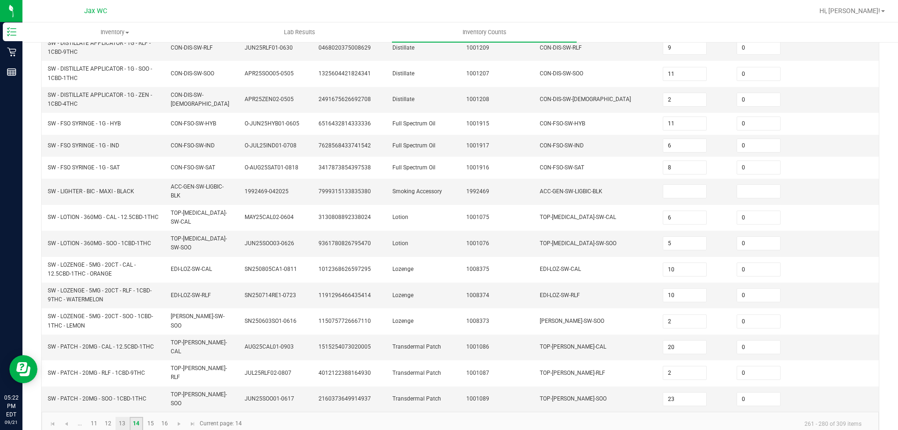
click at [122, 417] on link "13" at bounding box center [123, 424] width 14 height 14
